Goal: Navigation & Orientation: Understand site structure

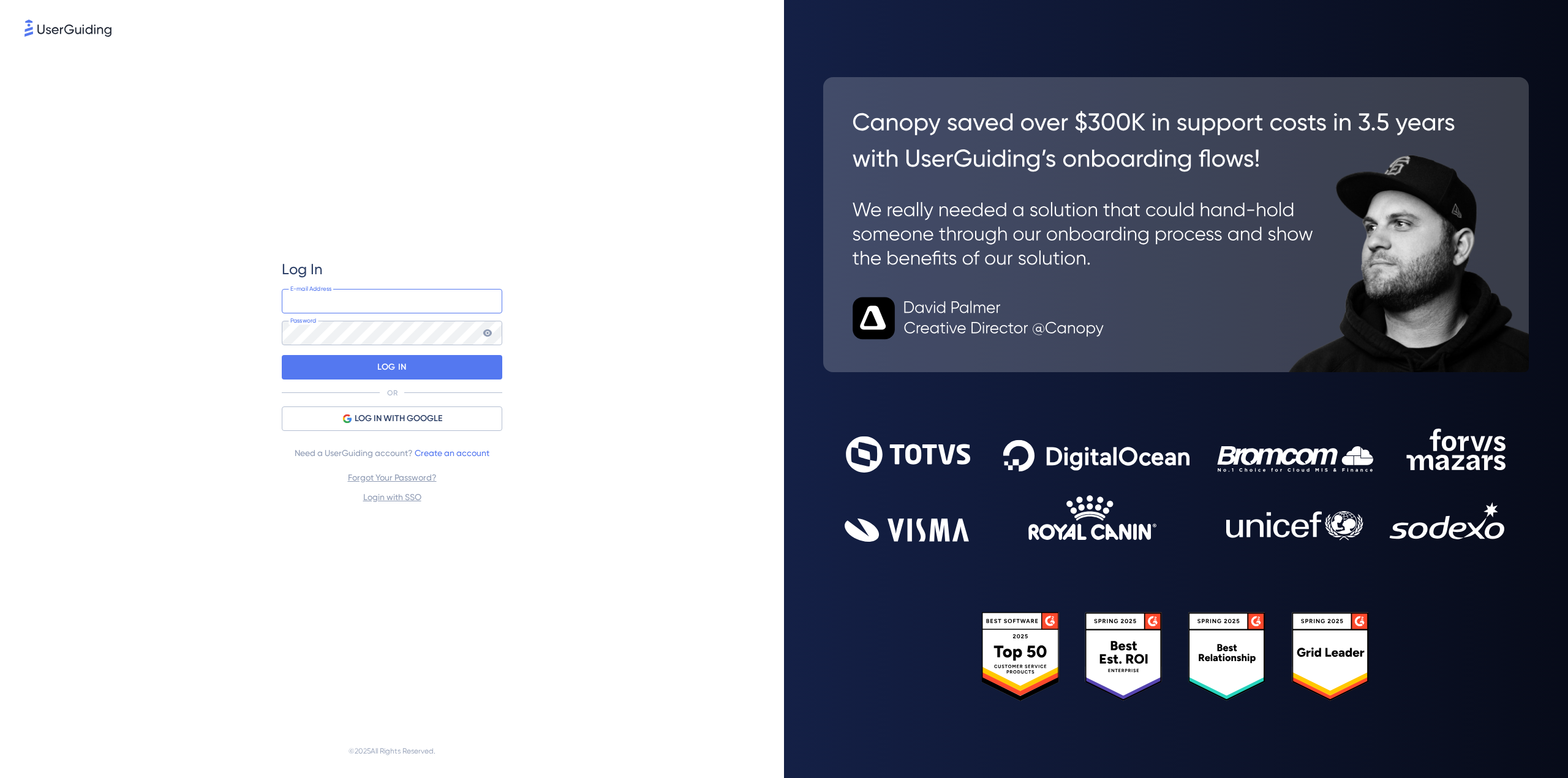
click at [413, 309] on input "email" at bounding box center [392, 302] width 221 height 25
type input "Marketing@simplesystem.com"
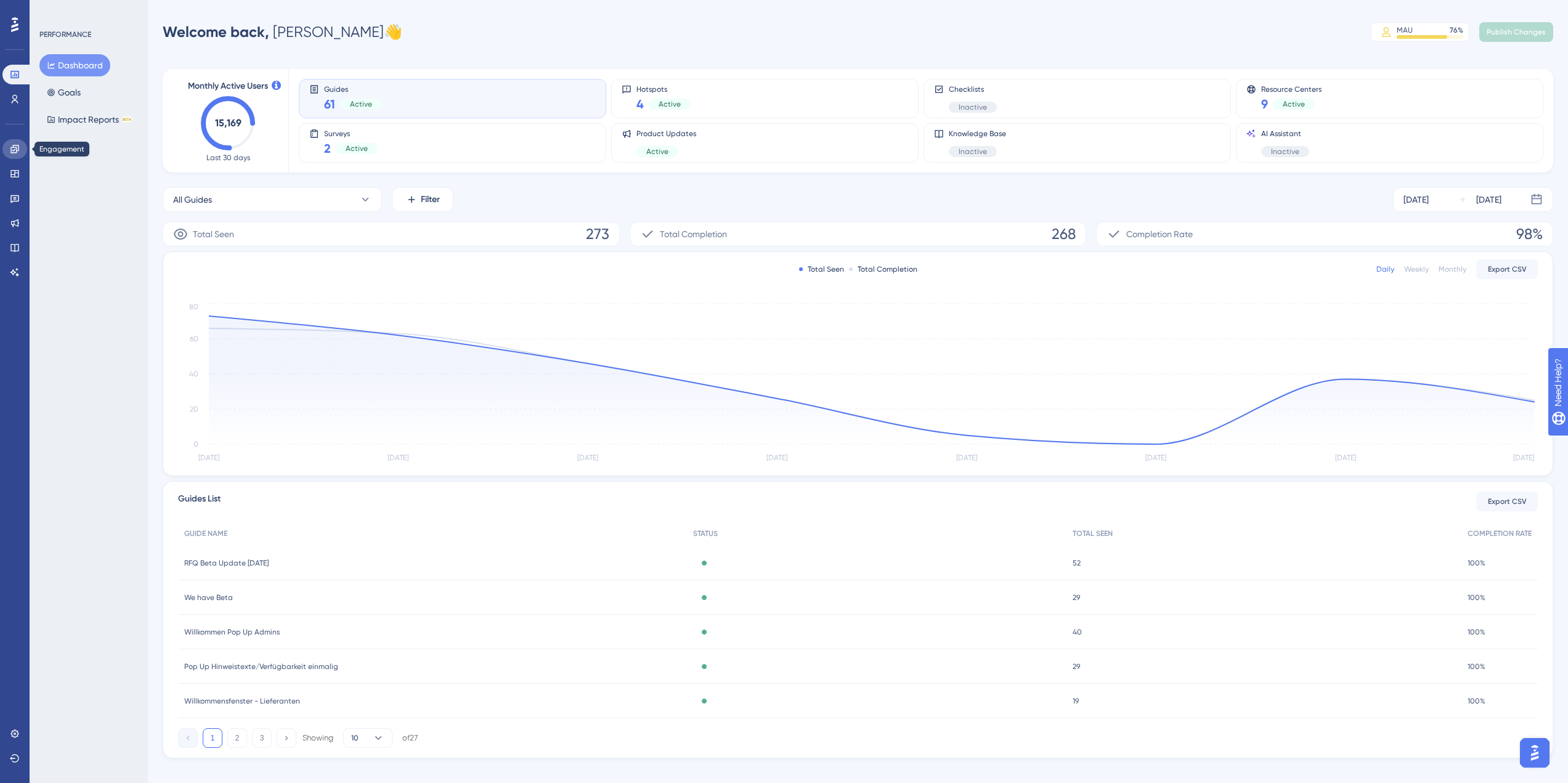
click at [10, 150] on link at bounding box center [15, 149] width 25 height 20
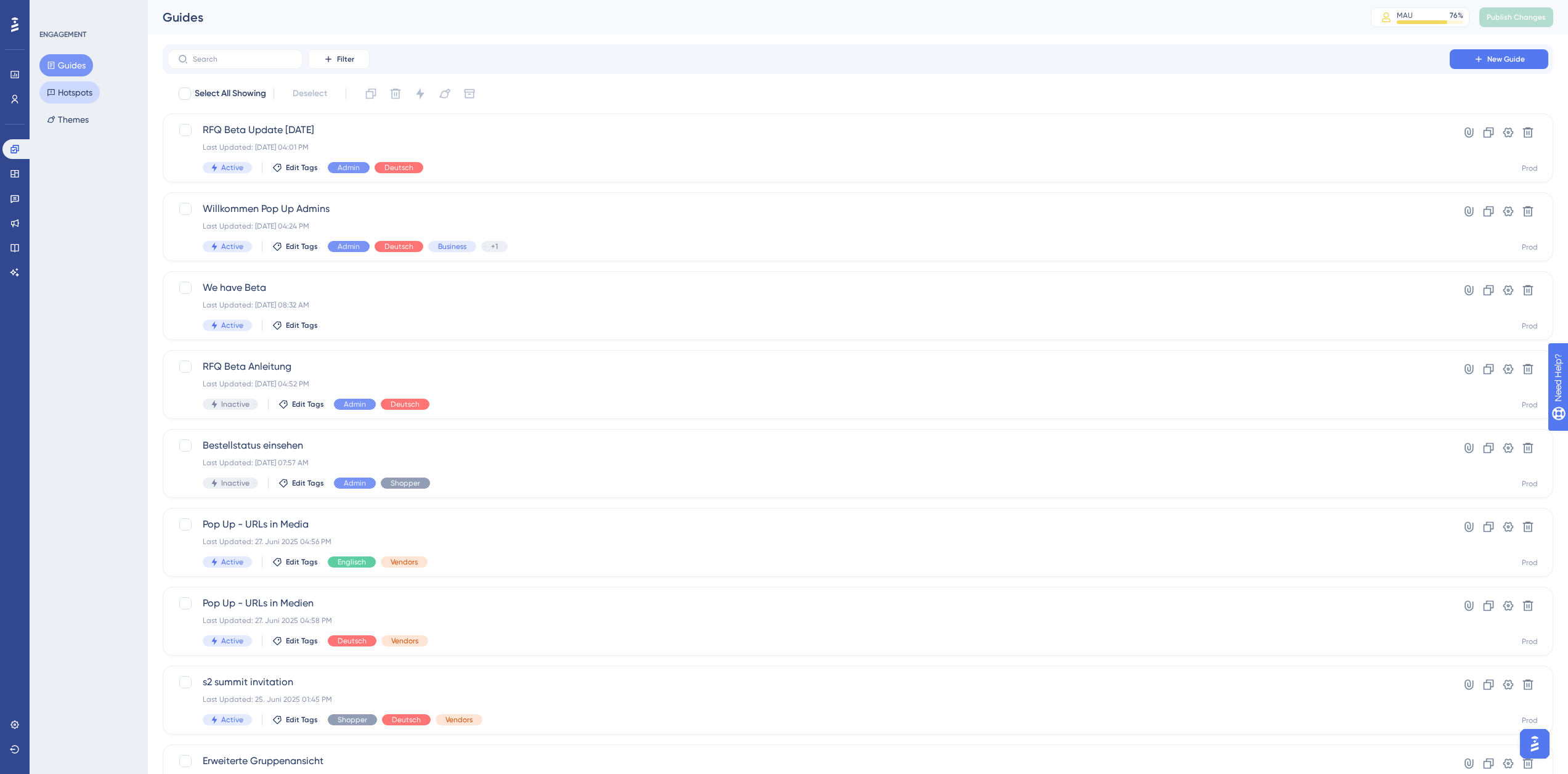
click at [69, 89] on button "Hotspots" at bounding box center [69, 92] width 60 height 22
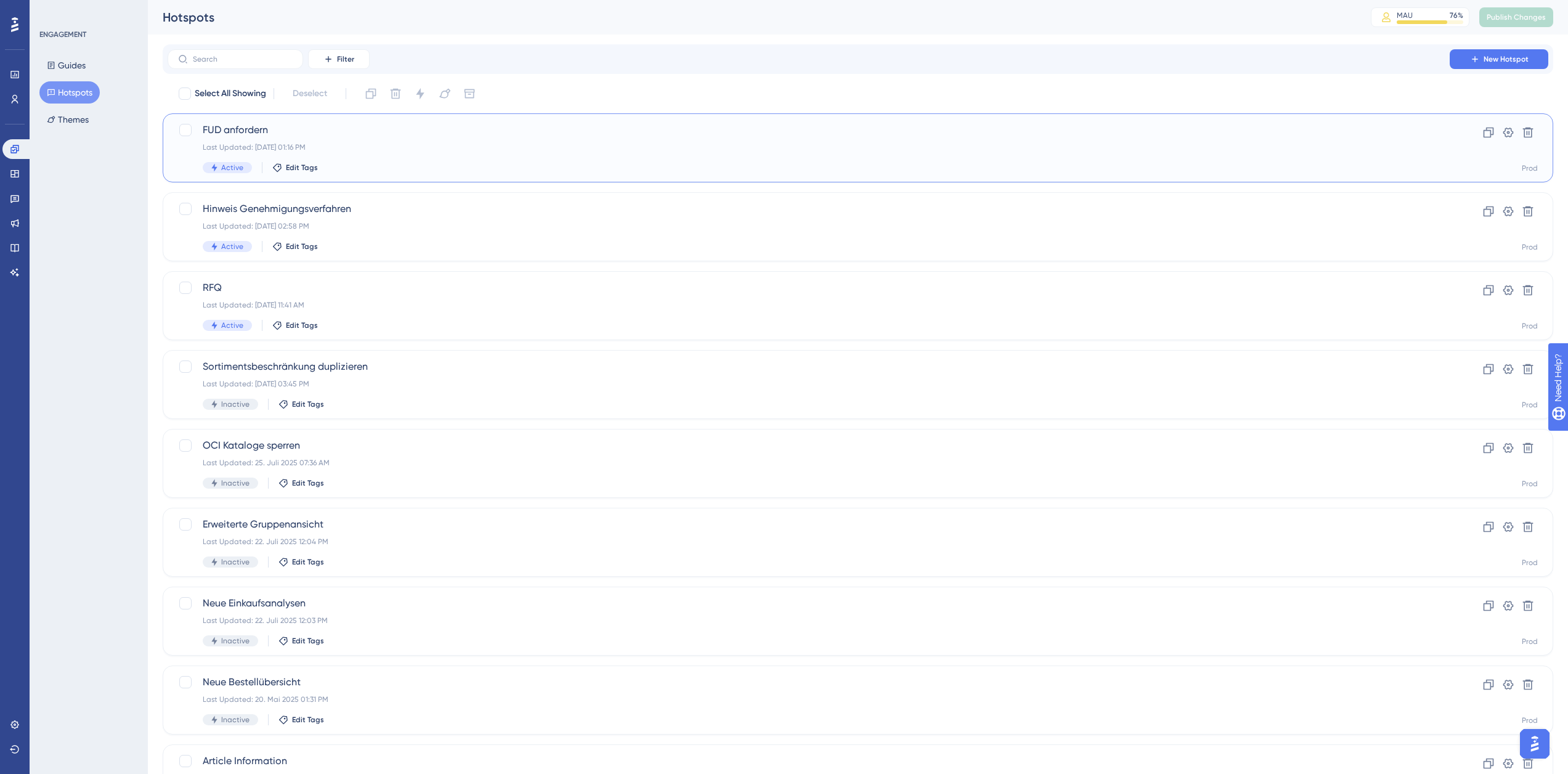
click at [368, 137] on span "FUD anfordern" at bounding box center [808, 129] width 1212 height 14
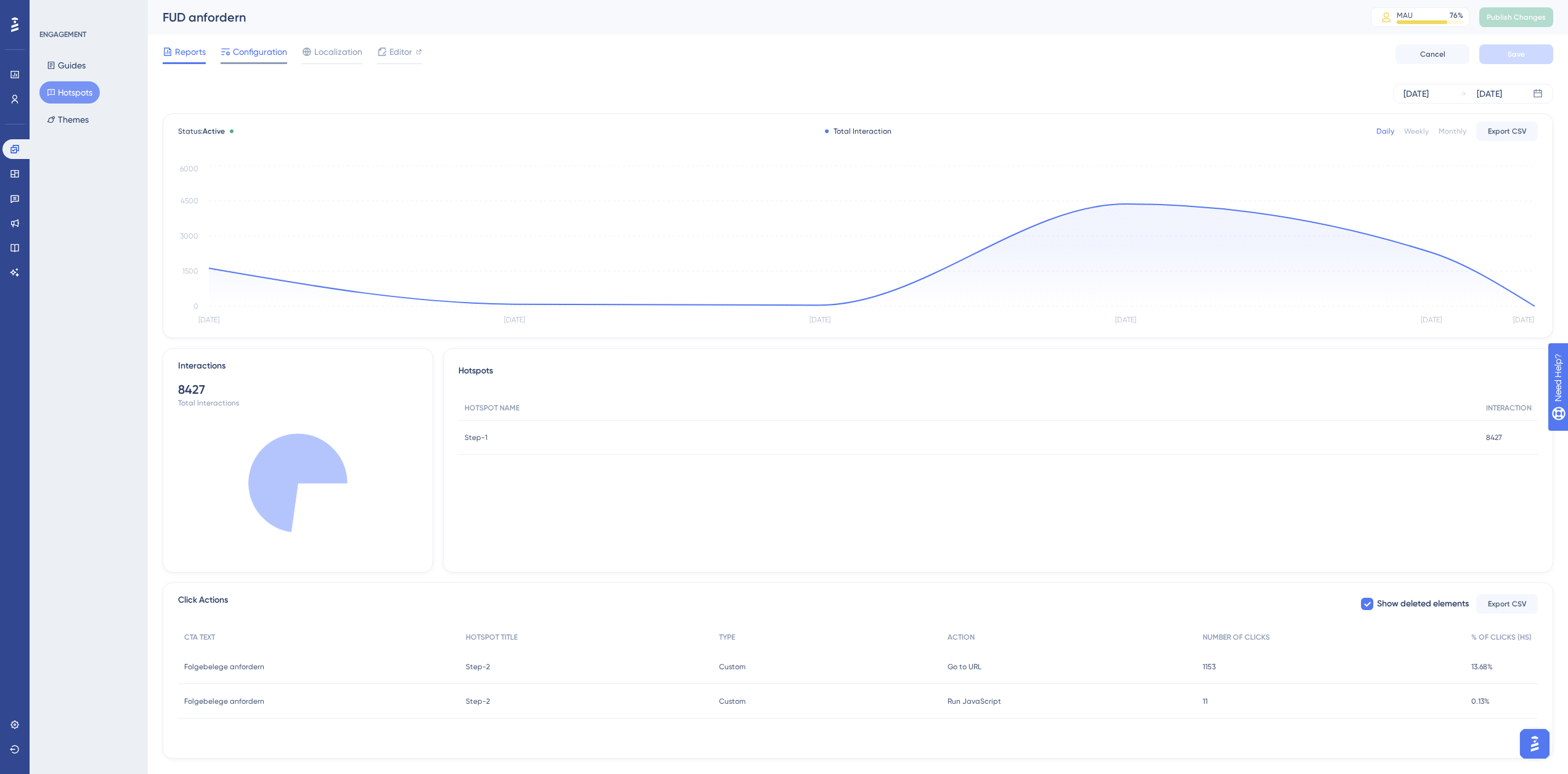
click at [265, 55] on span "Configuration" at bounding box center [260, 51] width 55 height 14
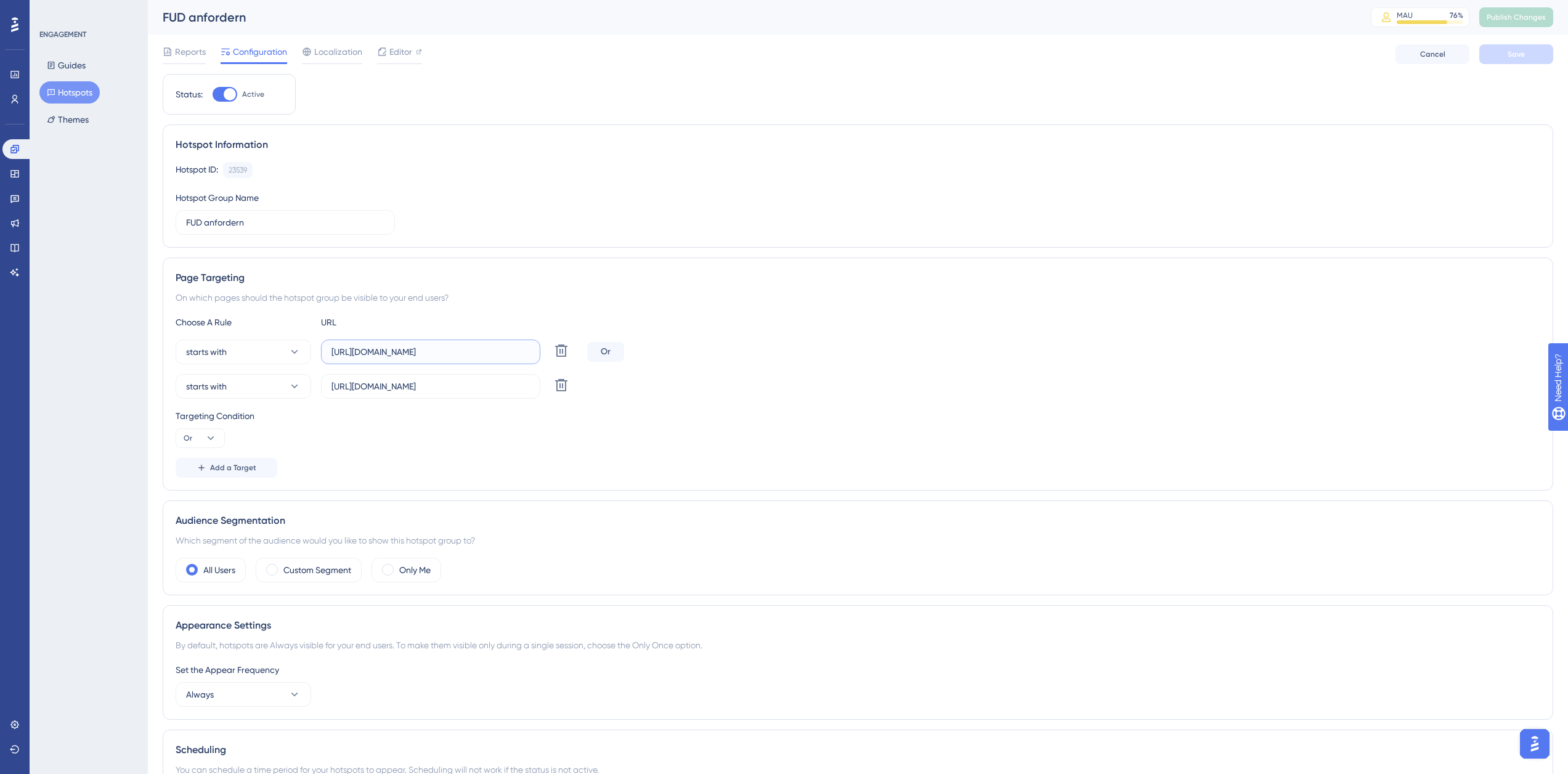
scroll to position [0, 53]
drag, startPoint x: 508, startPoint y: 353, endPoint x: 631, endPoint y: 359, distance: 123.1
click at [595, 355] on div "starts with https://nextgen-stg.simplesystem.com/customer/order-history Delete …" at bounding box center [857, 352] width 1364 height 25
click at [813, 365] on div "starts with https://nextgen-stg.simplesystem.com/customer/order-history Delete …" at bounding box center [857, 369] width 1364 height 59
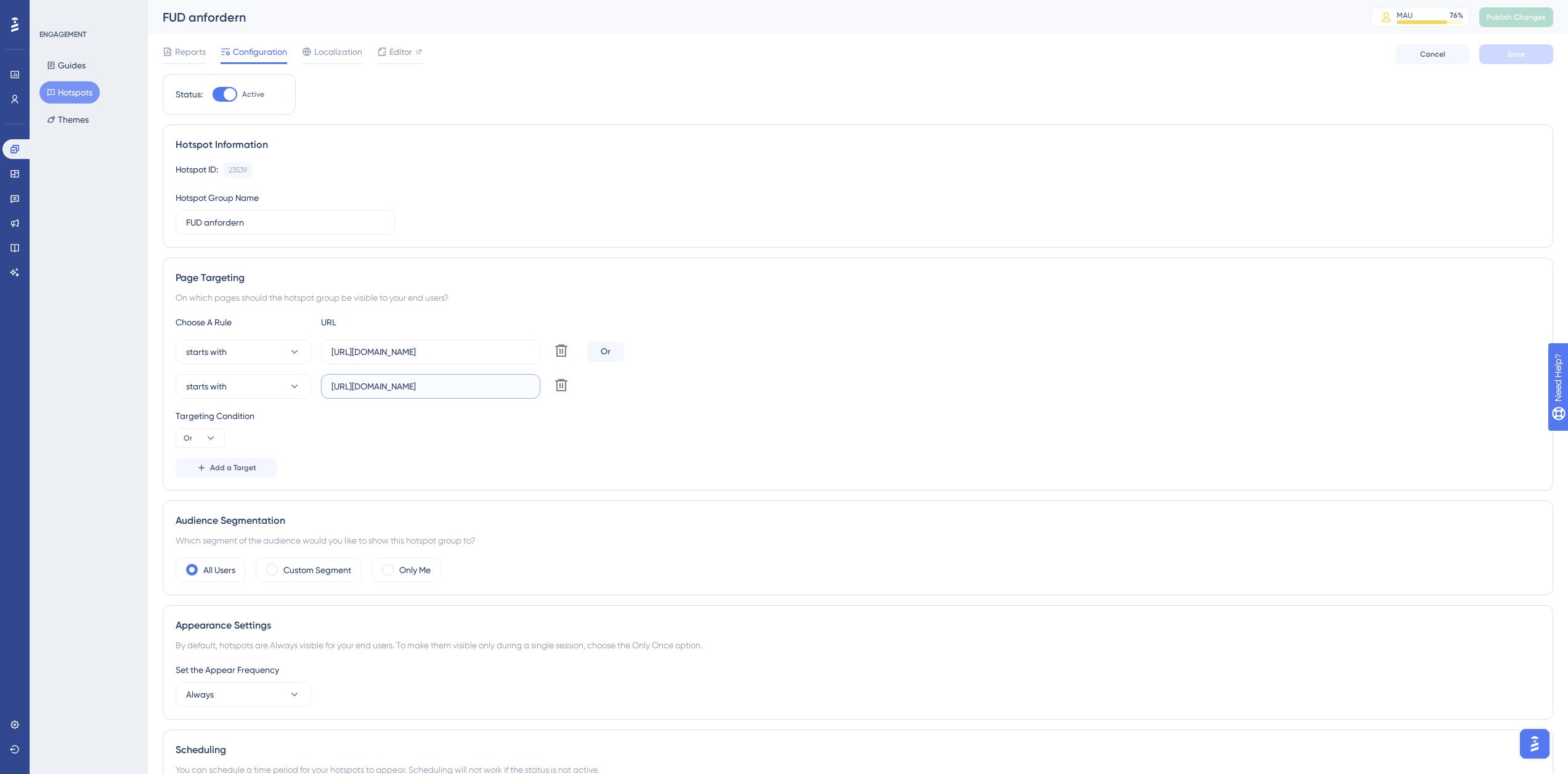
drag, startPoint x: 473, startPoint y: 384, endPoint x: 733, endPoint y: 386, distance: 260.0
click at [726, 386] on div "starts with https://platform.simplesystem.com/customer/order Delete" at bounding box center [857, 386] width 1364 height 25
click at [772, 387] on div "starts with https://platform.simplesystem.com/customer/order Delete" at bounding box center [857, 386] width 1364 height 25
drag, startPoint x: 504, startPoint y: 386, endPoint x: 706, endPoint y: 391, distance: 202.1
click at [706, 391] on div "starts with https://platform.simplesystem.com/customer/order Delete" at bounding box center [857, 386] width 1364 height 25
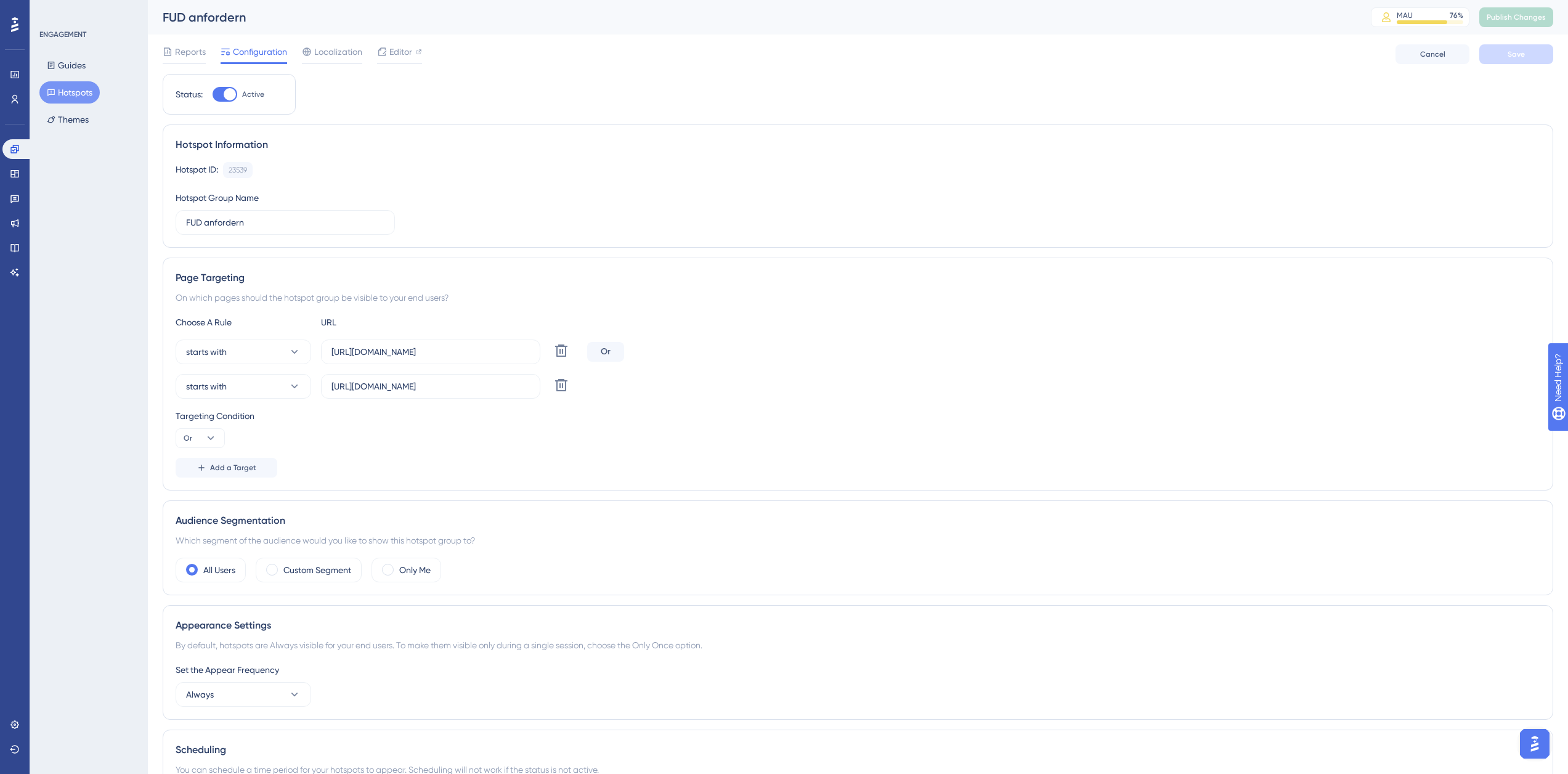
click at [719, 391] on div "starts with https://platform.simplesystem.com/customer/order Delete" at bounding box center [857, 386] width 1364 height 25
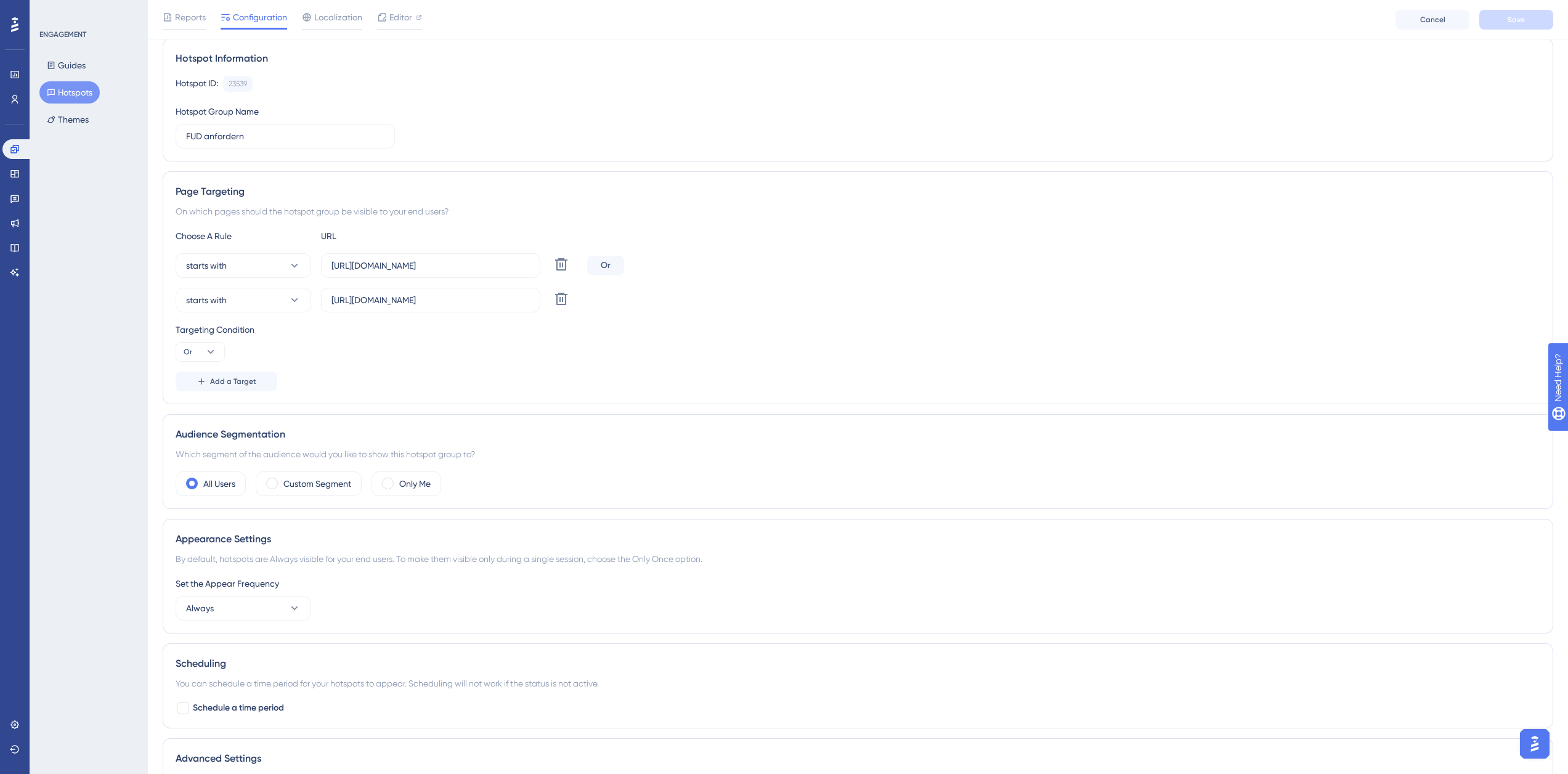
scroll to position [0, 0]
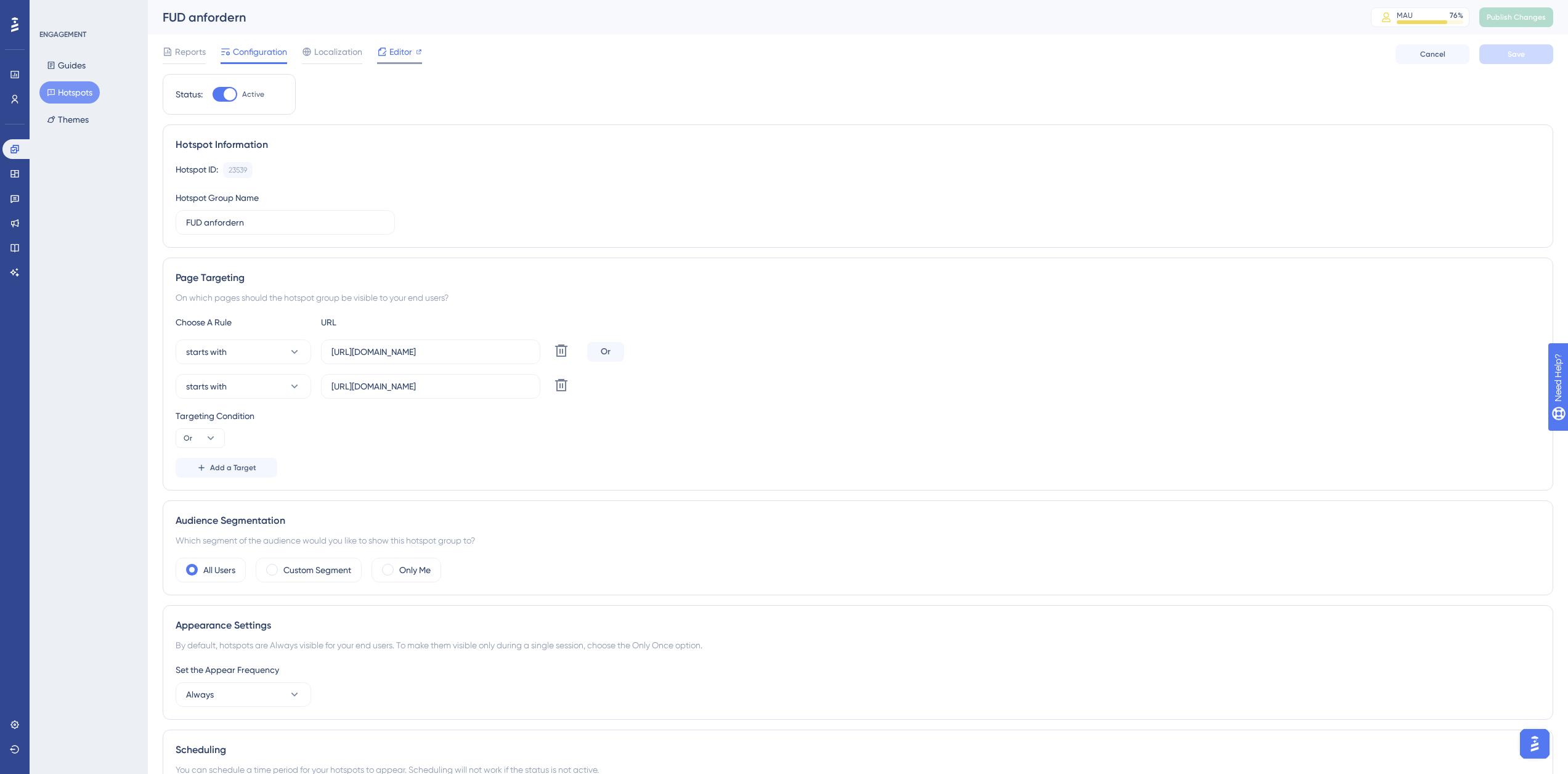
click at [395, 56] on span "Editor" at bounding box center [400, 51] width 23 height 14
click at [391, 57] on span "Editor" at bounding box center [400, 51] width 23 height 14
click at [402, 50] on span "Editor" at bounding box center [400, 51] width 23 height 14
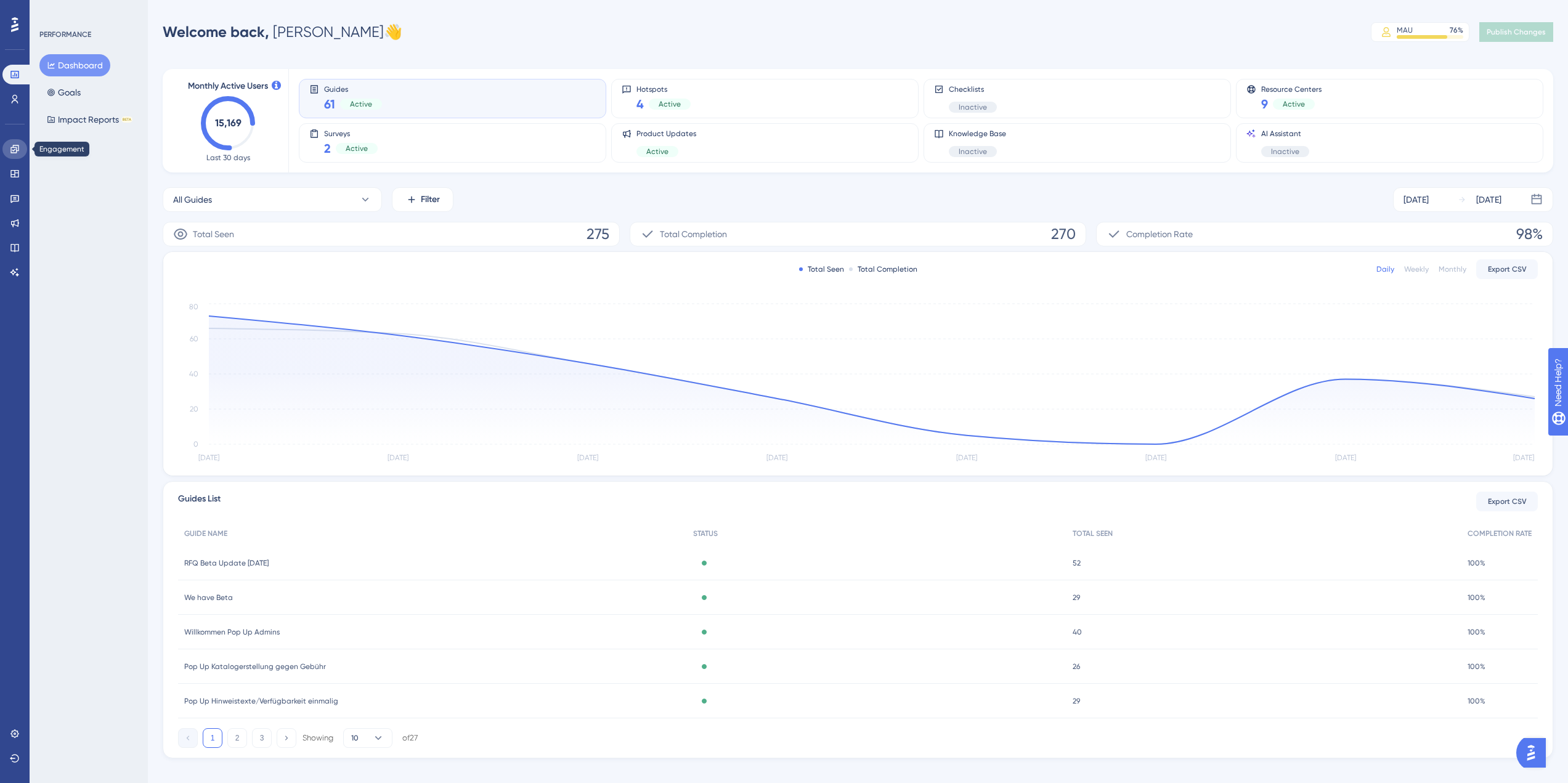
click at [9, 147] on link at bounding box center [15, 149] width 25 height 20
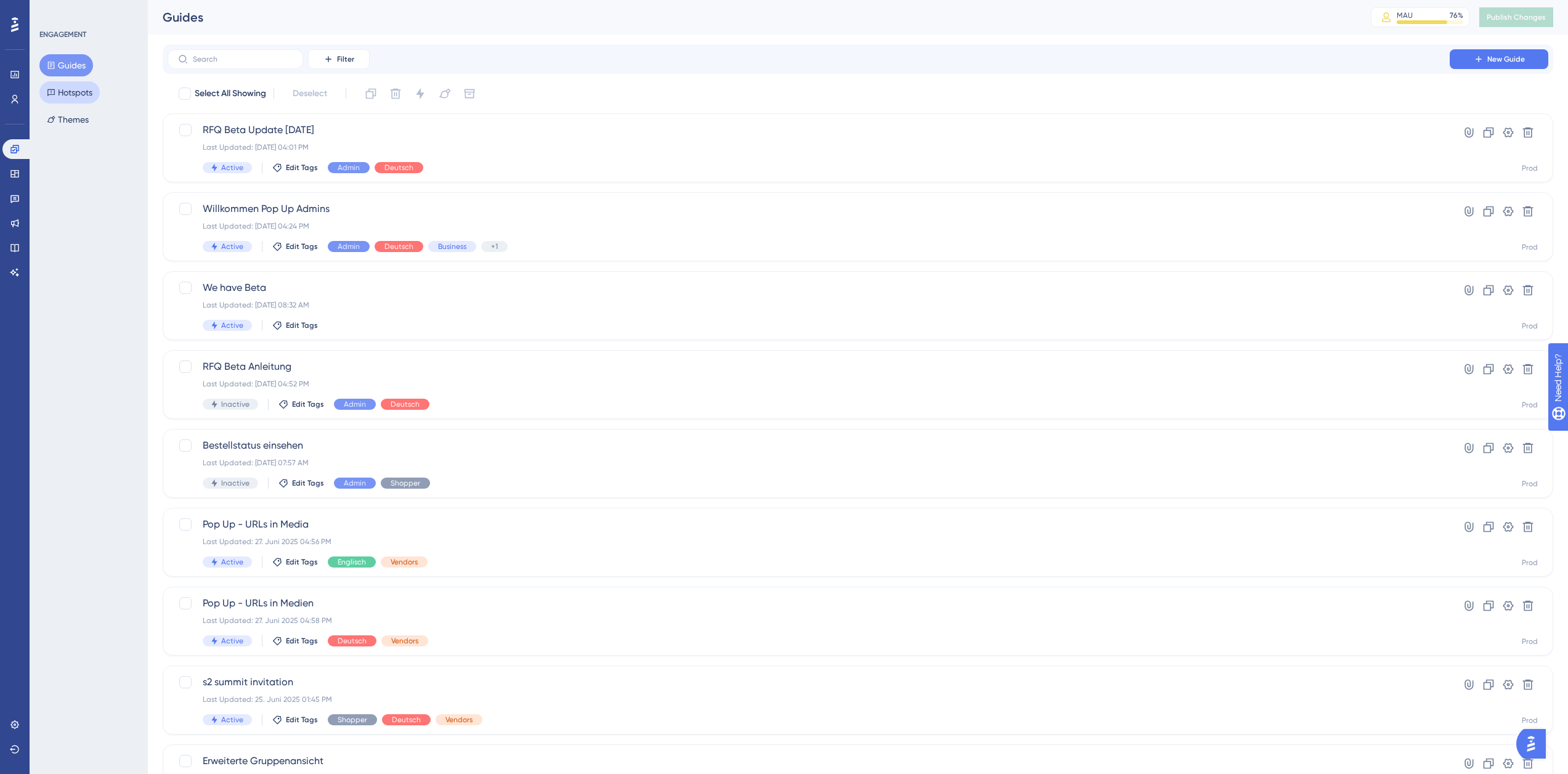
click at [71, 93] on button "Hotspots" at bounding box center [69, 92] width 60 height 22
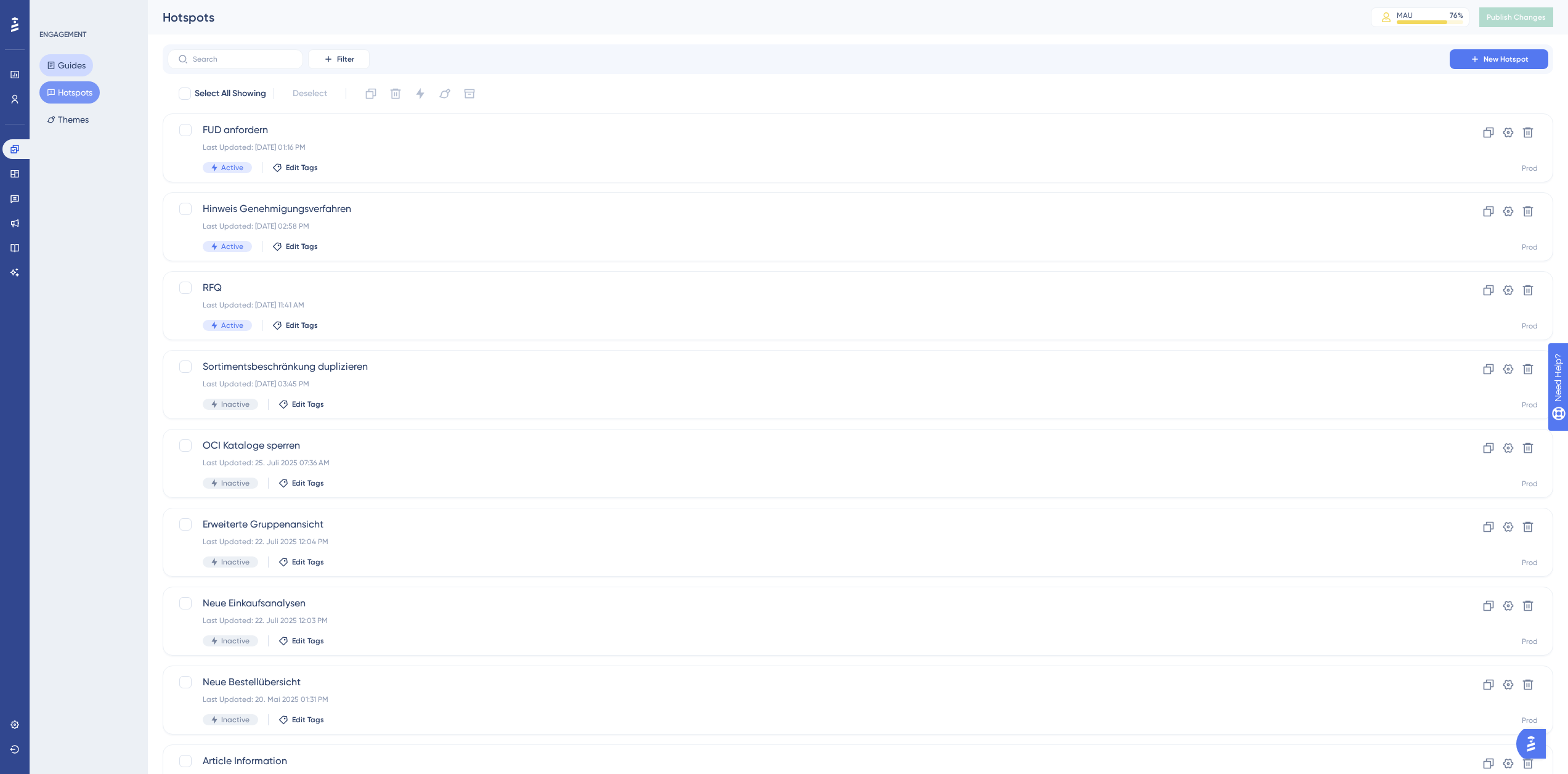
click at [84, 59] on button "Guides" at bounding box center [66, 65] width 54 height 22
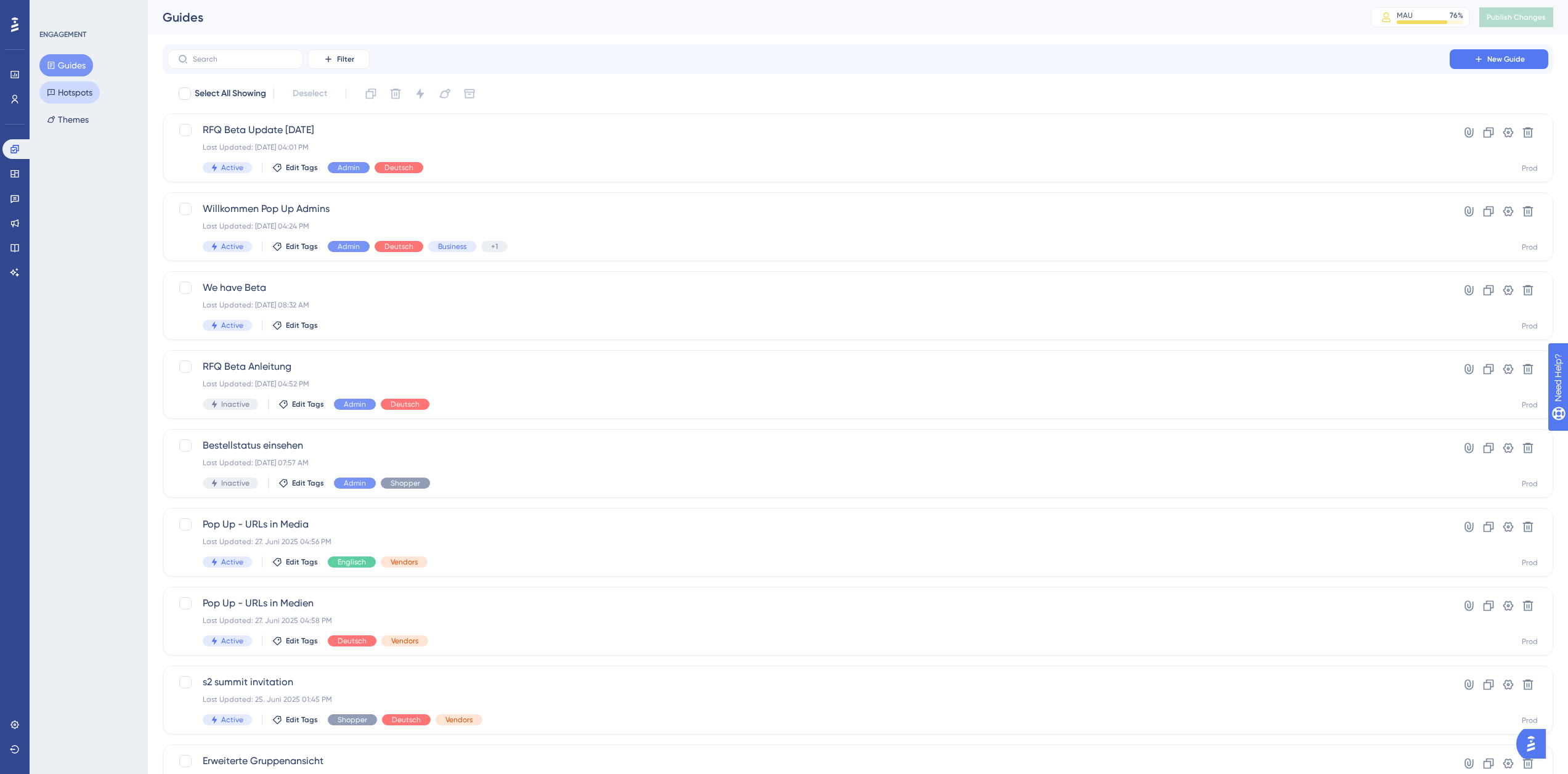
click at [80, 95] on button "Hotspots" at bounding box center [69, 92] width 60 height 22
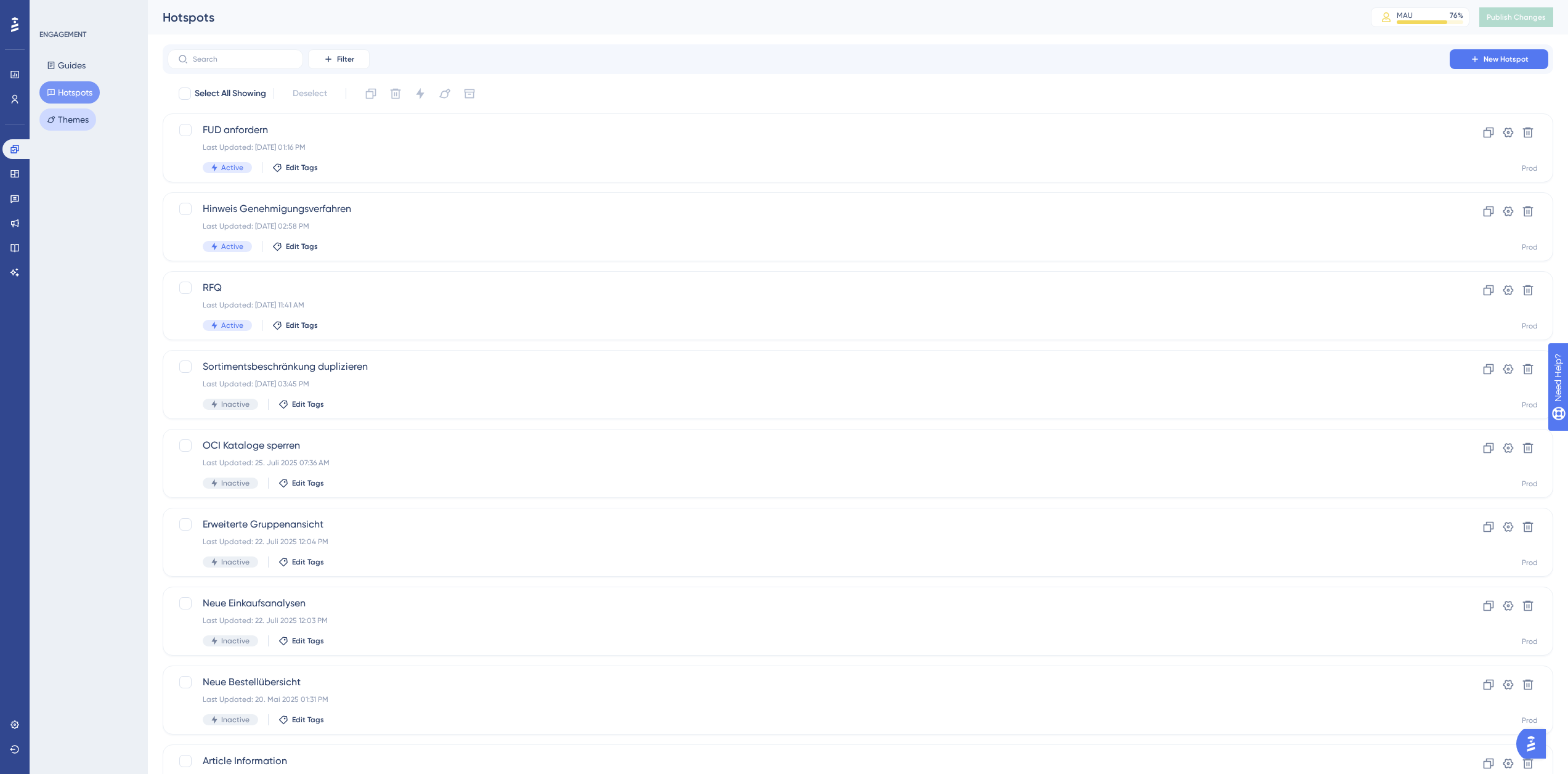
click at [76, 122] on button "Themes" at bounding box center [67, 119] width 57 height 22
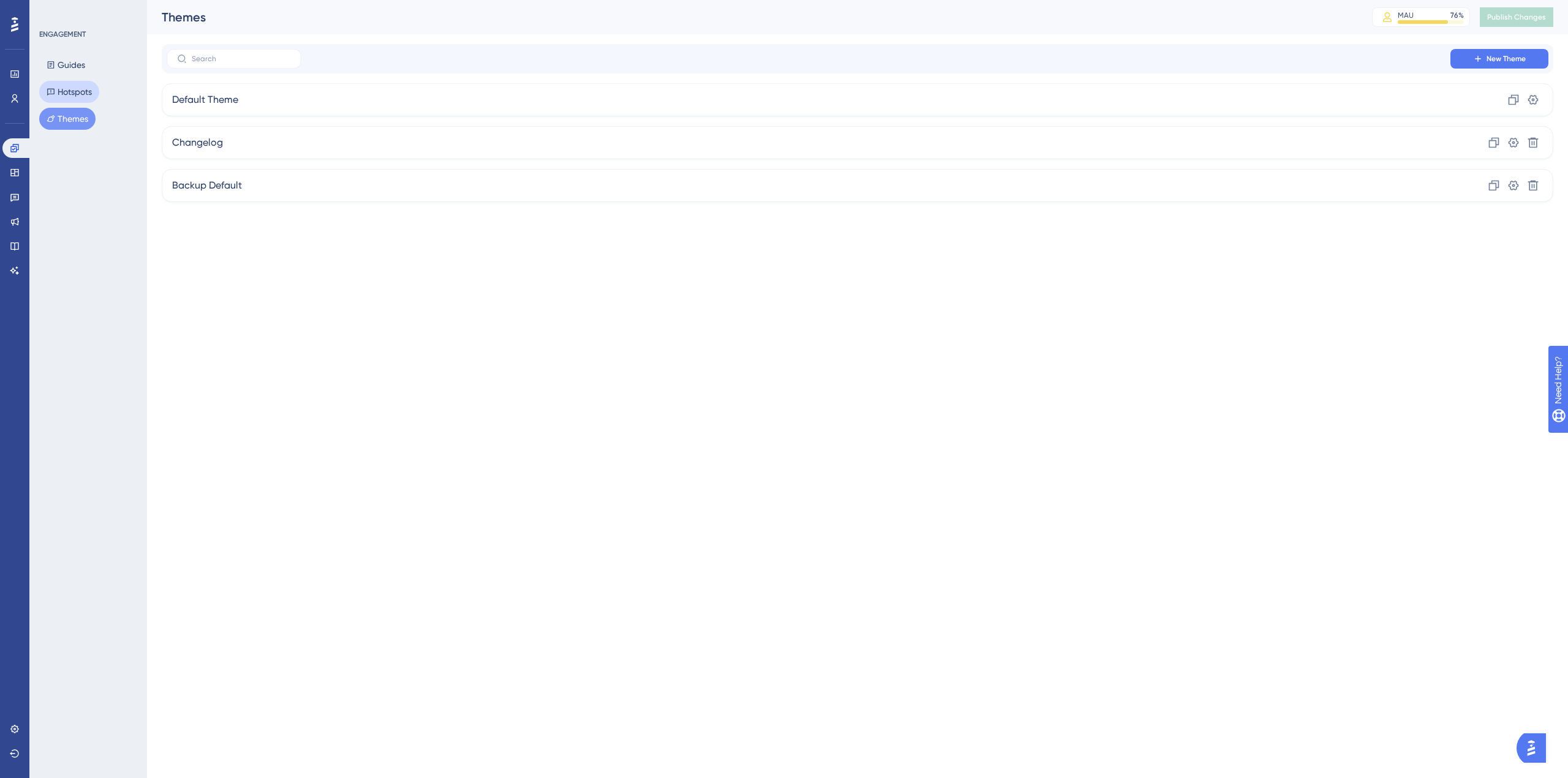
click at [76, 94] on button "Hotspots" at bounding box center [69, 91] width 60 height 22
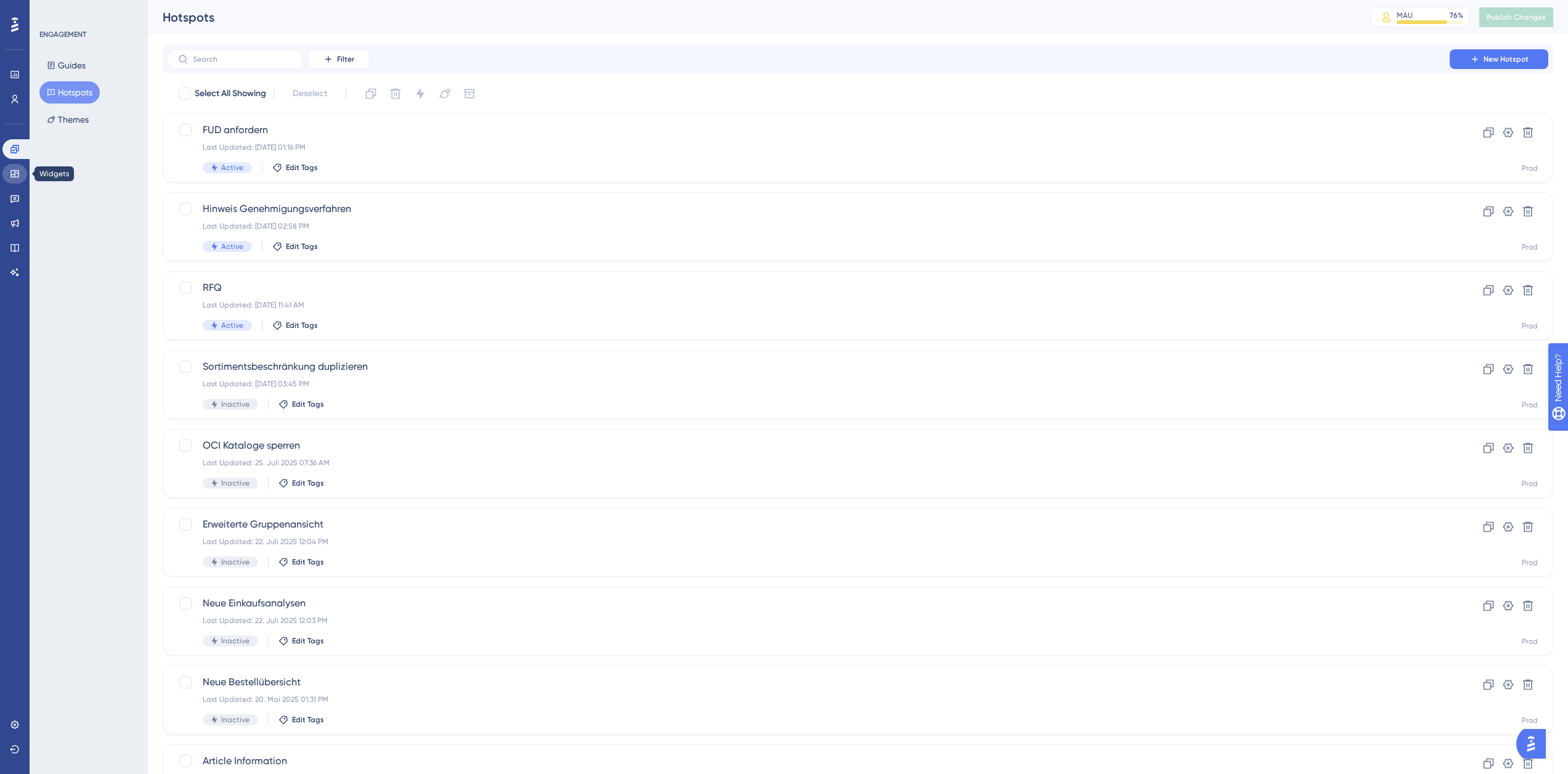
click at [16, 174] on icon at bounding box center [14, 173] width 10 height 10
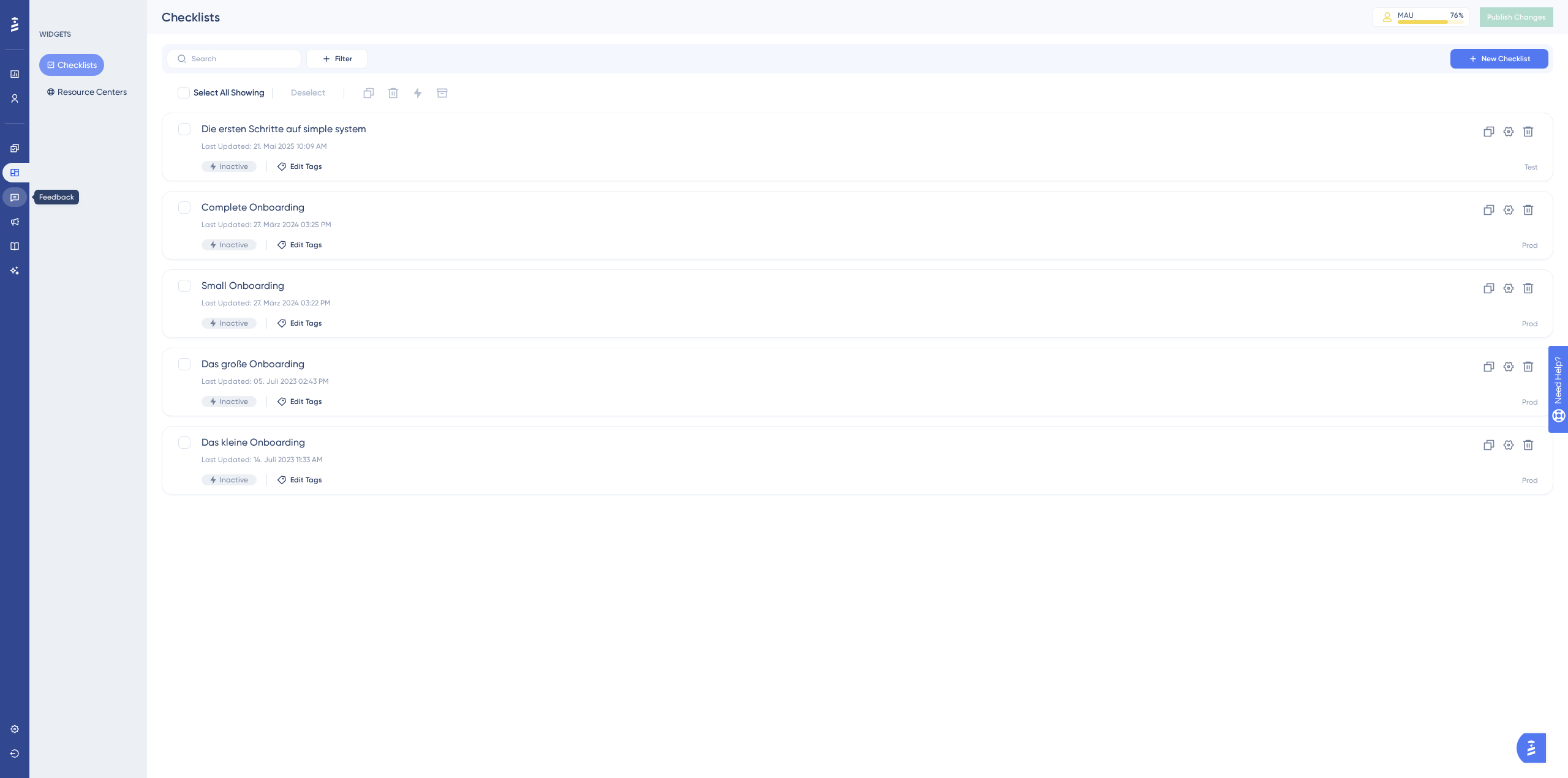
click at [15, 191] on link at bounding box center [15, 197] width 25 height 20
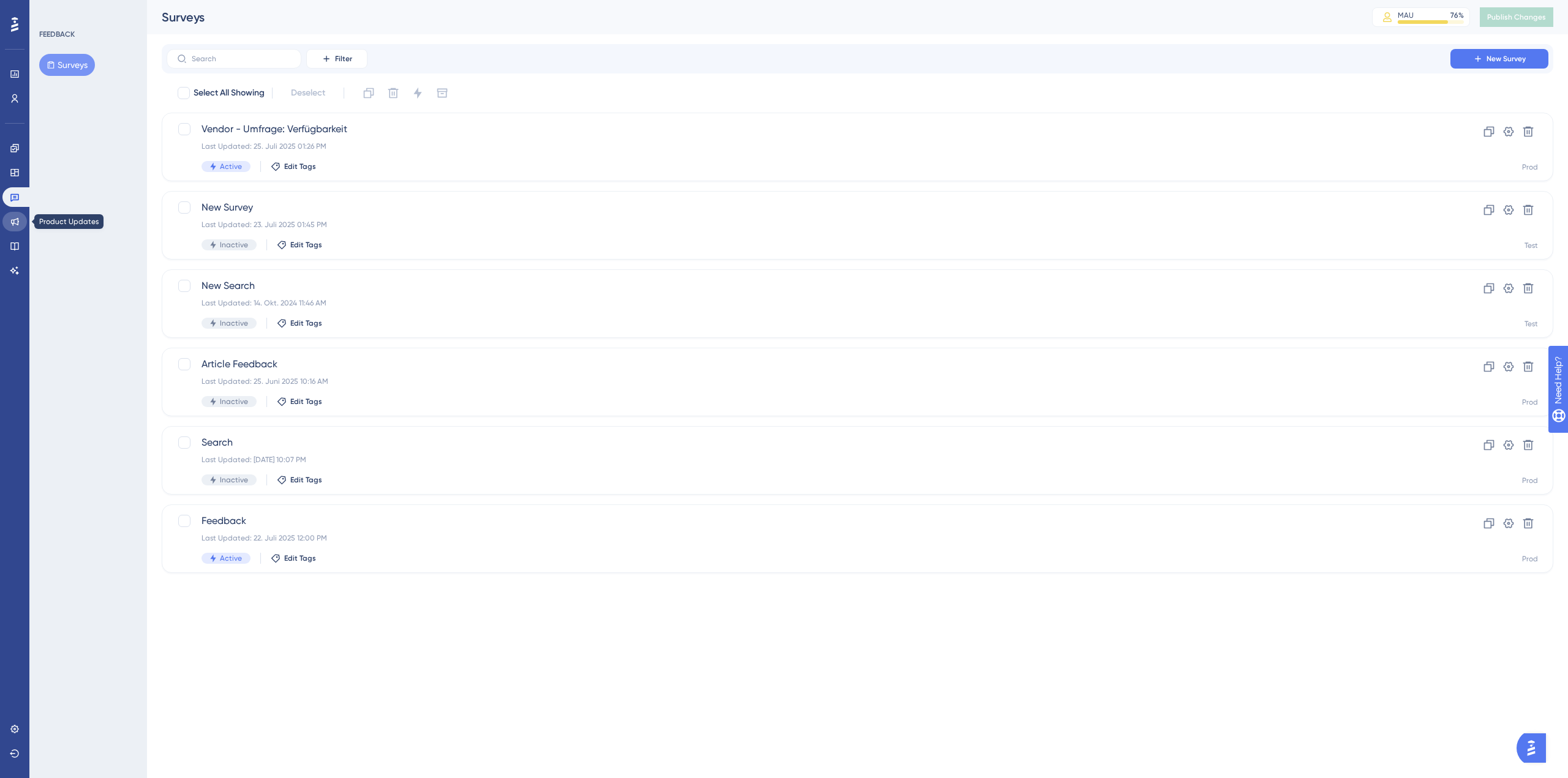
click at [15, 218] on icon at bounding box center [14, 222] width 10 height 10
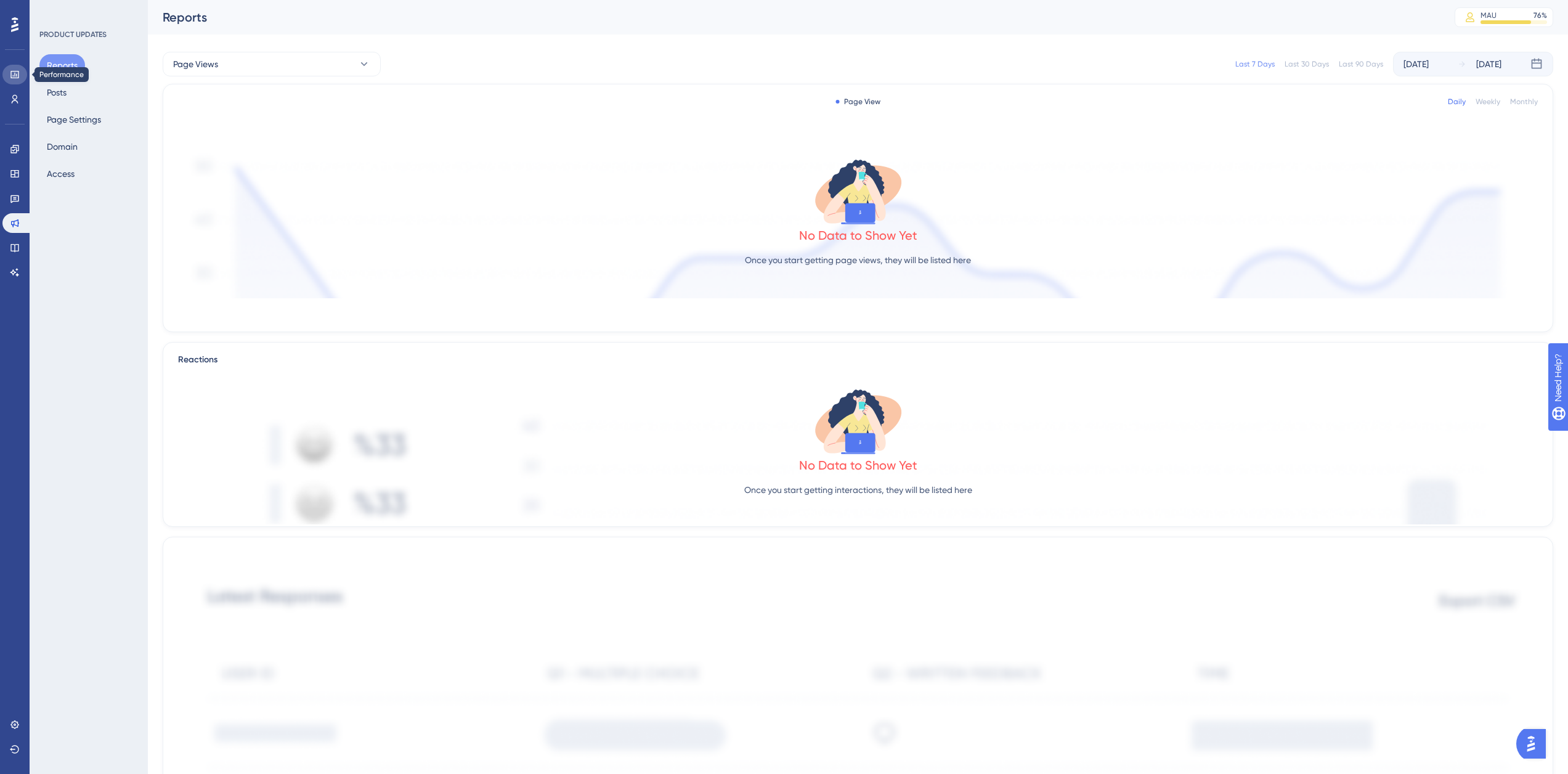
click at [12, 76] on icon at bounding box center [14, 75] width 10 height 10
